Goal: Find specific page/section: Find specific page/section

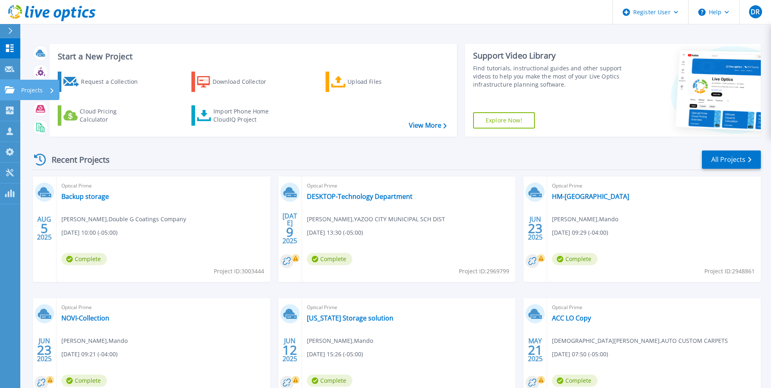
click at [13, 91] on icon at bounding box center [10, 89] width 10 height 7
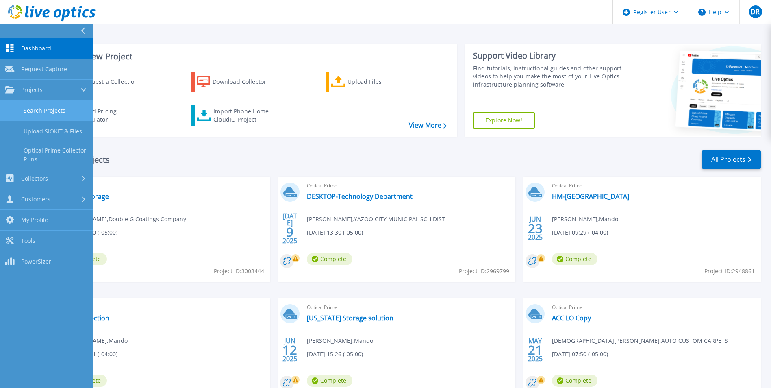
click at [56, 107] on link "Search Projects" at bounding box center [46, 110] width 93 height 21
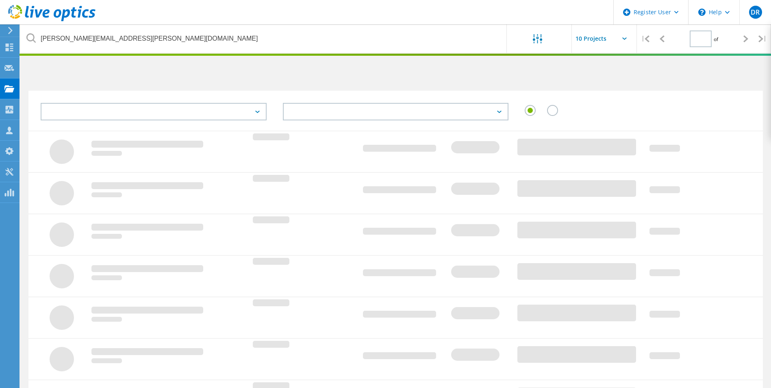
type input "1"
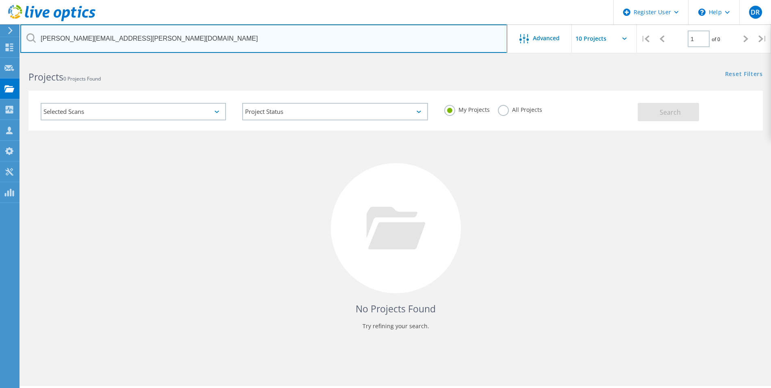
drag, startPoint x: 205, startPoint y: 39, endPoint x: -171, endPoint y: 50, distance: 375.6
click at [0, 50] on html "Register User \n Help Explore Helpful Articles Contact Support DR [PERSON_NAME]…" at bounding box center [385, 235] width 771 height 471
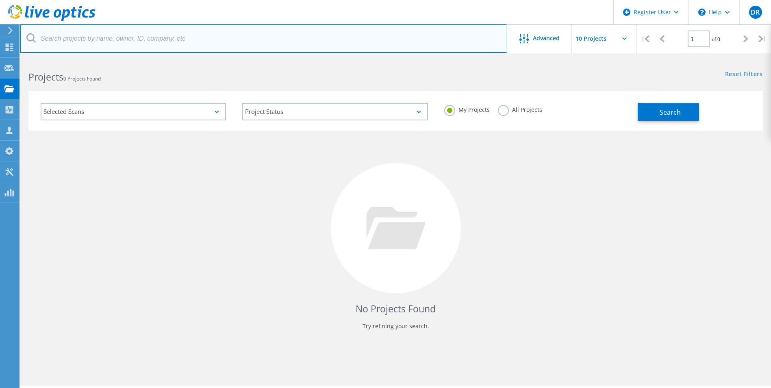
drag, startPoint x: 118, startPoint y: 43, endPoint x: 115, endPoint y: 39, distance: 5.0
click at [118, 43] on input "text" at bounding box center [263, 38] width 487 height 28
paste input "[PERSON_NAME][EMAIL_ADDRESS][PERSON_NAME][DOMAIN_NAME]"
type input "[PERSON_NAME][EMAIL_ADDRESS][PERSON_NAME][DOMAIN_NAME]"
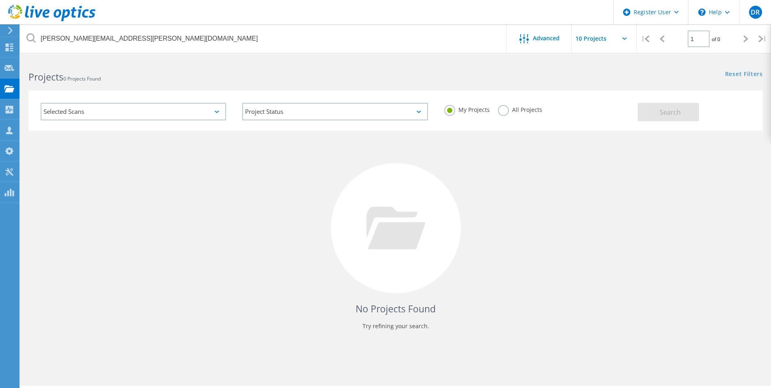
click at [503, 101] on div "My Projects All Projects" at bounding box center [537, 110] width 202 height 30
click at [507, 105] on label "All Projects" at bounding box center [520, 109] width 44 height 8
click at [0, 0] on input "All Projects" at bounding box center [0, 0] width 0 height 0
click at [648, 115] on button "Search" at bounding box center [668, 112] width 61 height 18
